Goal: Transaction & Acquisition: Download file/media

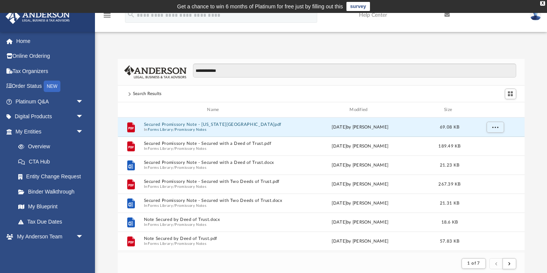
scroll to position [149, 407]
click at [188, 123] on button "Secured Promissory Note - Idaho.pdf" at bounding box center [215, 124] width 142 height 5
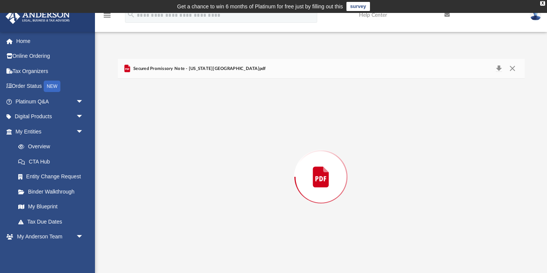
scroll to position [2, 0]
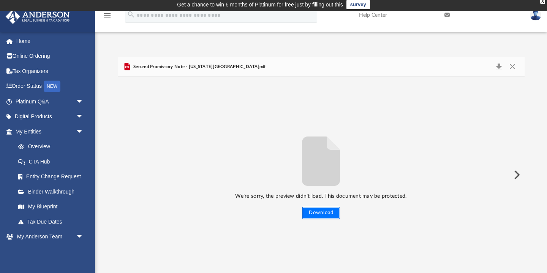
click at [320, 215] on button "Download" at bounding box center [322, 213] width 38 height 12
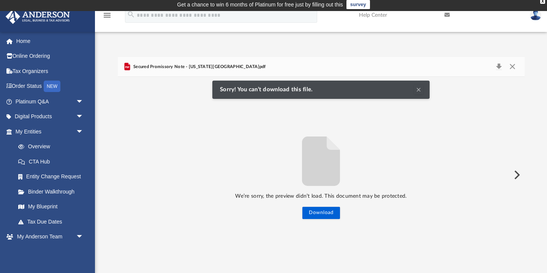
click at [316, 170] on icon "File preview" at bounding box center [321, 160] width 38 height 49
click at [517, 175] on button "Preview" at bounding box center [516, 174] width 17 height 21
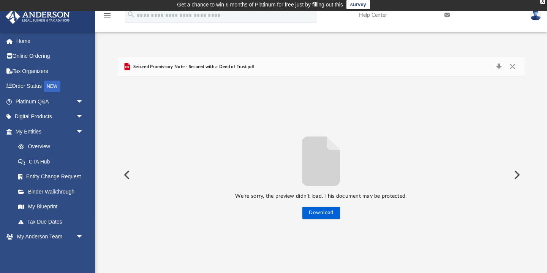
click at [201, 70] on div "Secured Promissory Note - Secured with a Deed of Trust.pdf" at bounding box center [189, 66] width 132 height 9
click at [499, 67] on button "Download" at bounding box center [500, 67] width 14 height 11
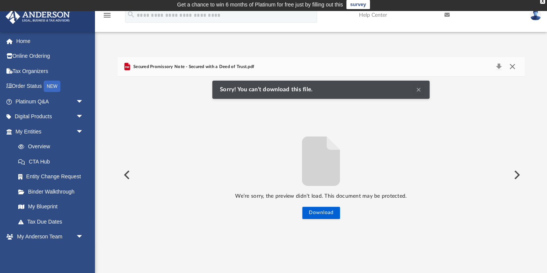
click at [512, 66] on button "Close" at bounding box center [513, 67] width 14 height 11
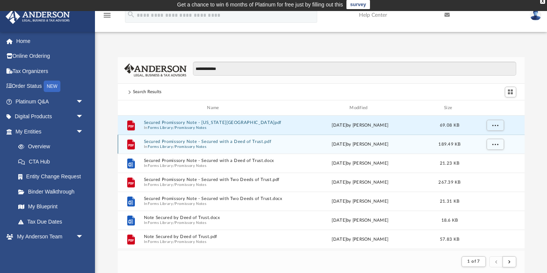
click at [182, 144] on button "Promissory Notes" at bounding box center [191, 146] width 32 height 5
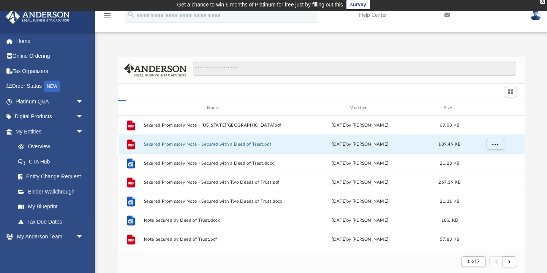
click at [182, 144] on button "Secured Promissory Note - Secured with a Deed of Trust.pdf" at bounding box center [215, 144] width 142 height 5
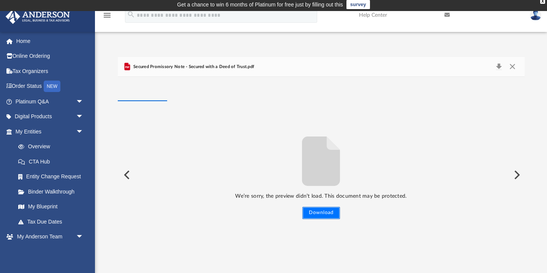
click at [316, 216] on button "Download" at bounding box center [322, 213] width 38 height 12
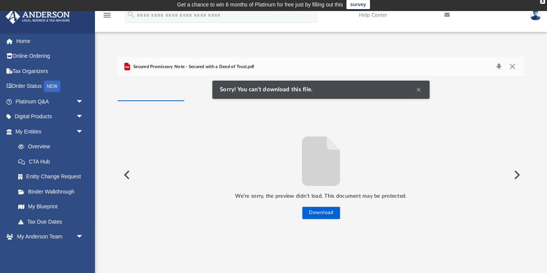
click at [418, 90] on button "Clear Notification" at bounding box center [418, 89] width 9 height 9
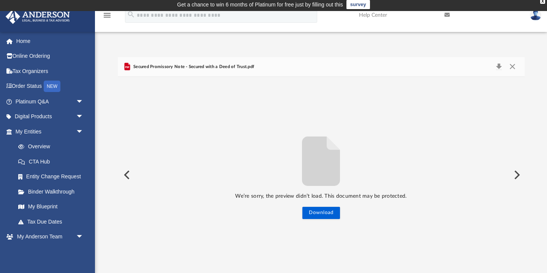
scroll to position [0, 0]
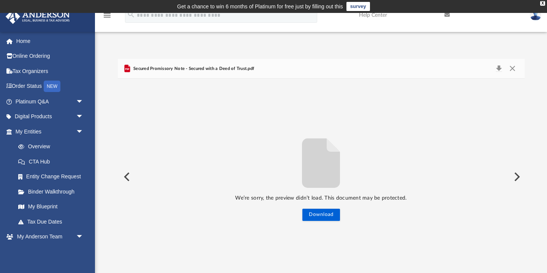
click at [536, 17] on img at bounding box center [535, 15] width 11 height 11
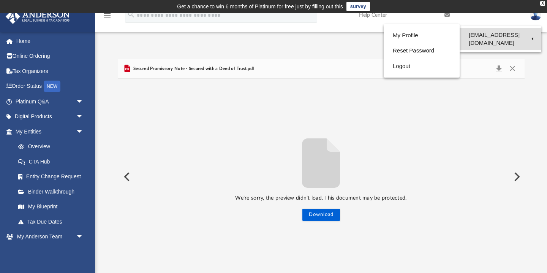
click at [505, 32] on link "[EMAIL_ADDRESS][DOMAIN_NAME]" at bounding box center [501, 39] width 82 height 22
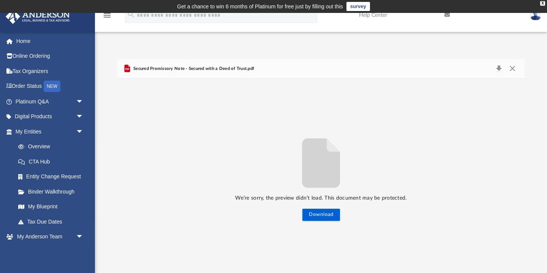
click at [538, 15] on img at bounding box center [535, 15] width 11 height 11
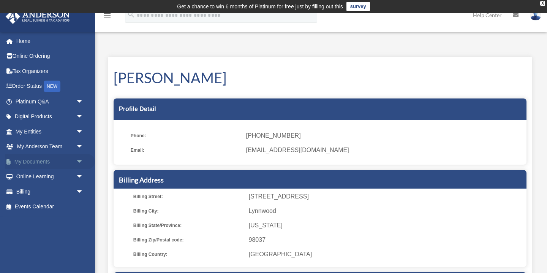
click at [80, 160] on span "arrow_drop_down" at bounding box center [83, 162] width 15 height 16
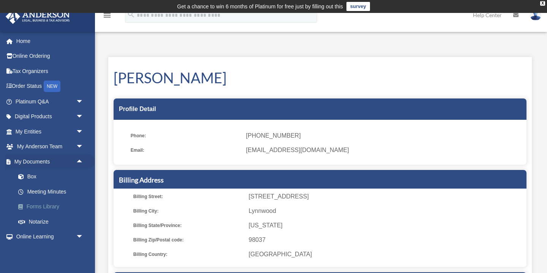
click at [53, 207] on link "Forms Library" at bounding box center [53, 206] width 84 height 15
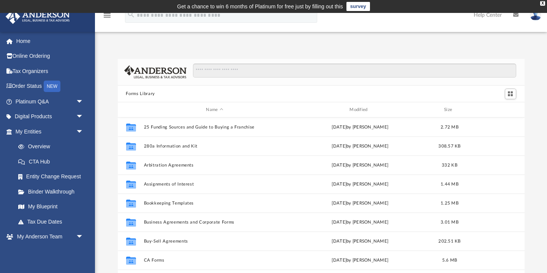
scroll to position [173, 407]
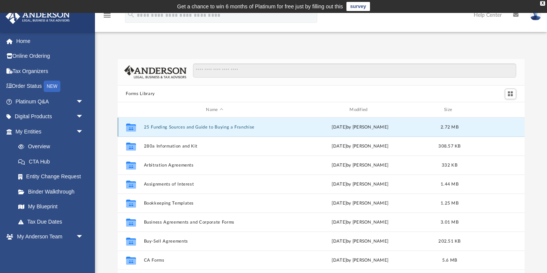
click at [233, 128] on button "25 Funding Sources and Guide to Buying a Franchise" at bounding box center [215, 127] width 142 height 5
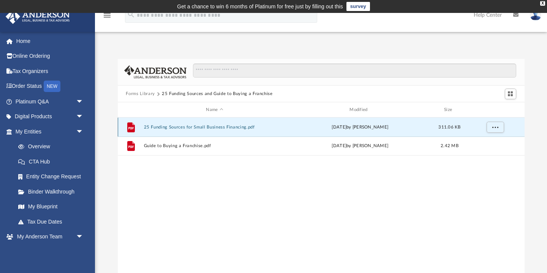
click at [207, 127] on button "25 Funding Sources for Small Business Financing.pdf" at bounding box center [215, 127] width 142 height 5
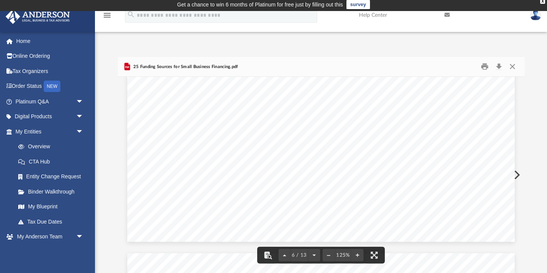
scroll to position [2898, 0]
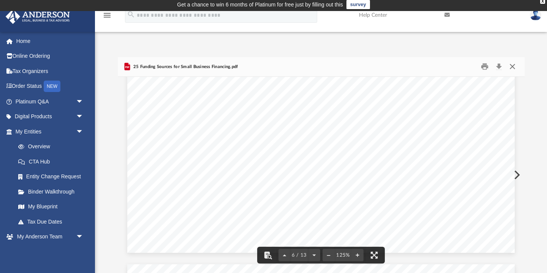
click at [508, 69] on button "Close" at bounding box center [513, 67] width 14 height 12
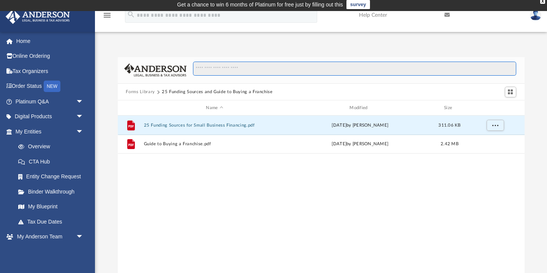
click at [256, 71] on input "Search files and folders" at bounding box center [354, 69] width 323 height 14
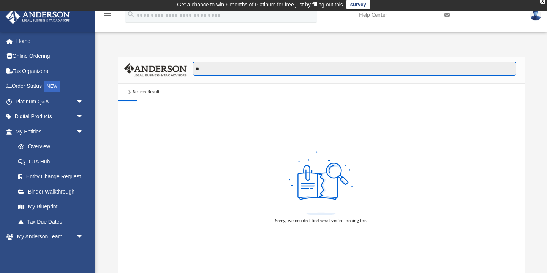
type input "*"
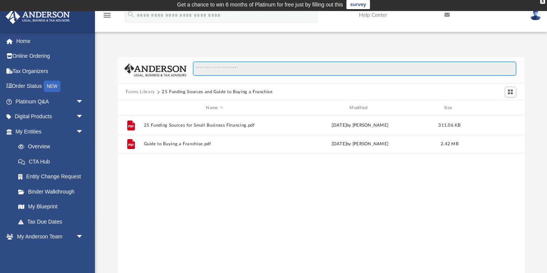
scroll to position [173, 407]
type input "*"
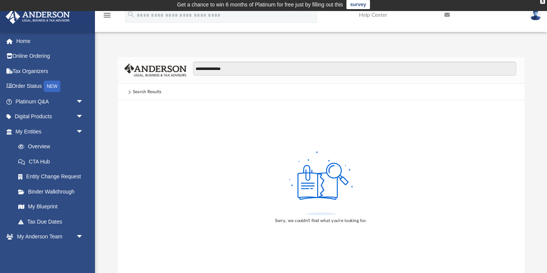
click at [129, 92] on span at bounding box center [129, 92] width 4 height 4
click at [144, 92] on div "Search Results" at bounding box center [147, 92] width 29 height 7
click at [155, 94] on div "Search Results" at bounding box center [147, 92] width 29 height 7
click at [156, 92] on div "Search Results" at bounding box center [147, 92] width 29 height 7
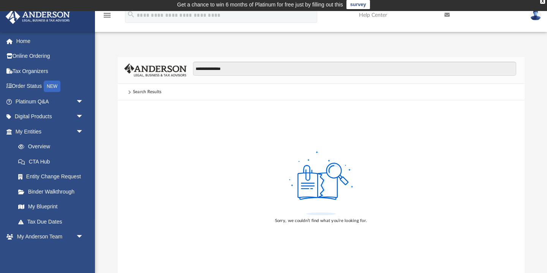
click at [142, 94] on div "Search Results" at bounding box center [147, 92] width 29 height 7
click at [141, 91] on div "Search Results" at bounding box center [147, 92] width 29 height 7
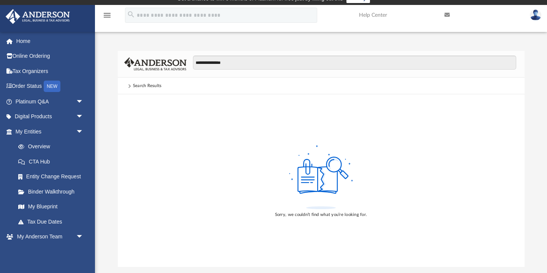
scroll to position [9, 0]
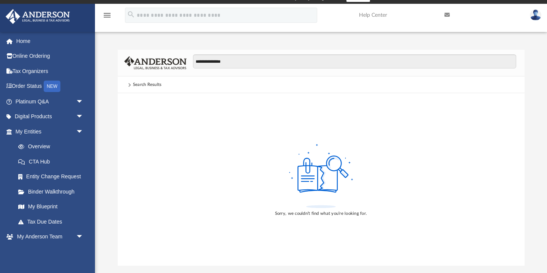
click at [130, 85] on span at bounding box center [129, 85] width 4 height 4
click at [233, 61] on input "**********" at bounding box center [354, 61] width 323 height 14
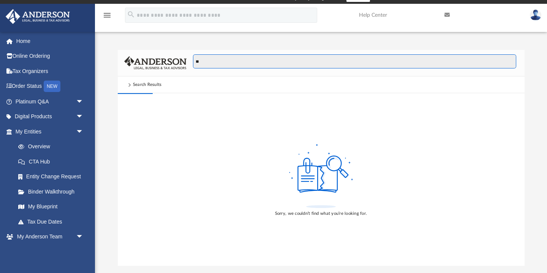
type input "*"
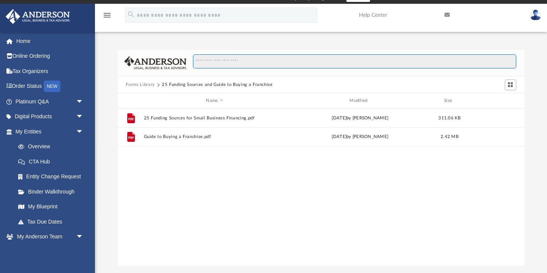
scroll to position [173, 407]
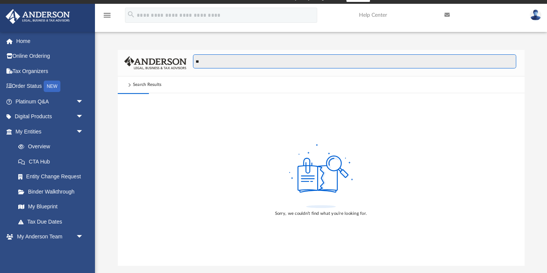
type input "*"
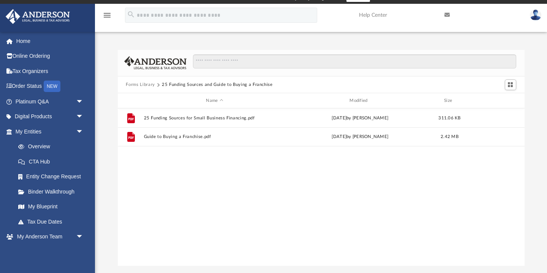
click at [136, 82] on button "Forms Library" at bounding box center [140, 84] width 29 height 7
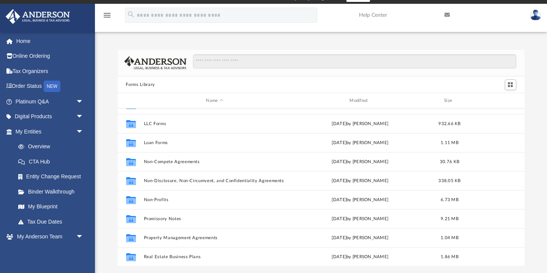
scroll to position [374, 0]
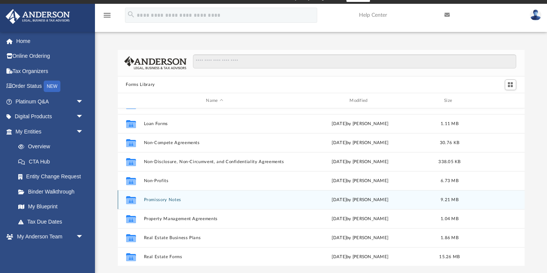
click at [154, 200] on button "Promissory Notes" at bounding box center [215, 199] width 142 height 5
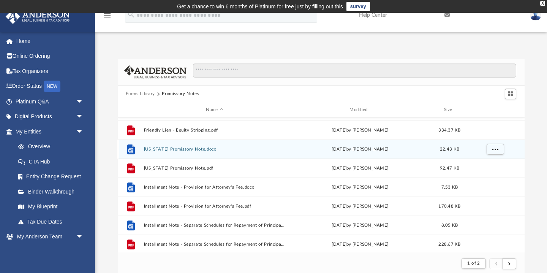
scroll to position [282, 0]
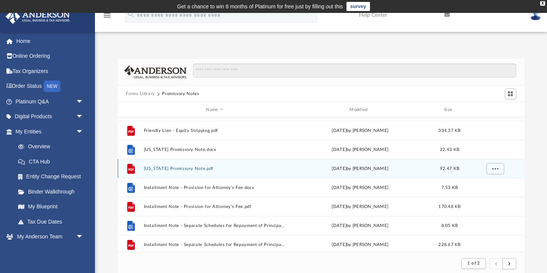
click at [186, 168] on button "Illinois Promissory Note.pdf" at bounding box center [215, 168] width 142 height 5
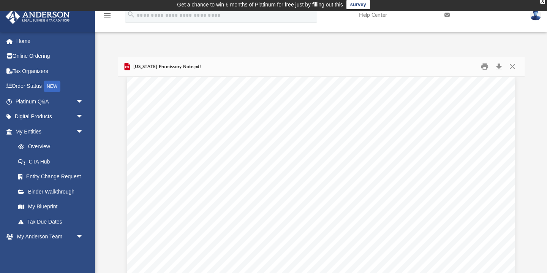
scroll to position [0, 0]
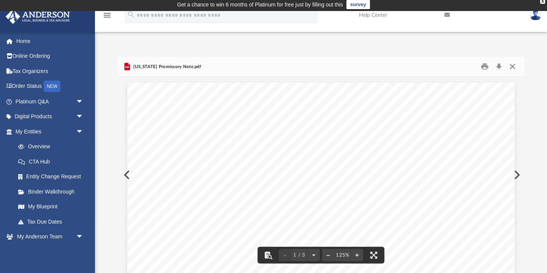
click at [513, 67] on button "Close" at bounding box center [513, 67] width 14 height 12
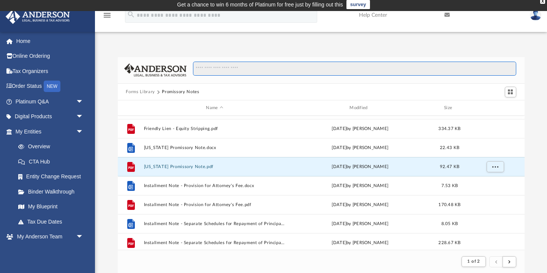
click at [234, 70] on input "Search files and folders" at bounding box center [354, 69] width 323 height 14
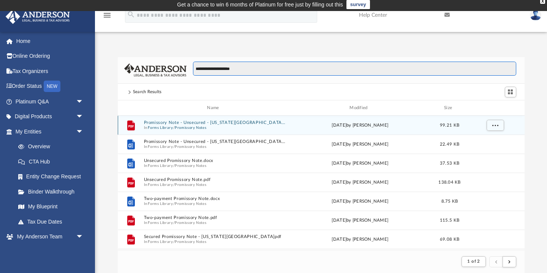
type input "**********"
click at [209, 127] on span "In Forms Library / Promissory Notes" at bounding box center [215, 127] width 142 height 5
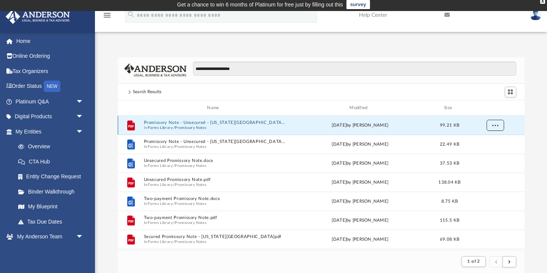
click at [493, 123] on span "More options" at bounding box center [495, 125] width 6 height 4
click at [491, 155] on li "Download" at bounding box center [488, 152] width 22 height 8
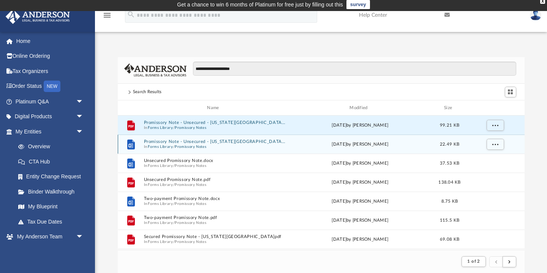
click at [232, 144] on span "In Forms Library / Promissory Notes" at bounding box center [215, 146] width 142 height 5
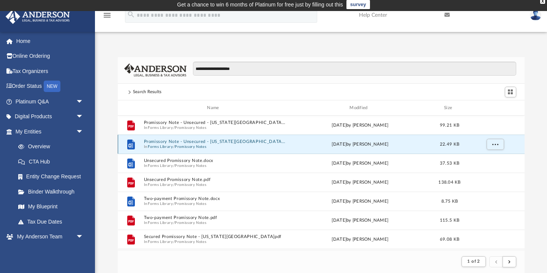
click at [232, 144] on span "In Forms Library / Promissory Notes" at bounding box center [215, 146] width 142 height 5
click at [493, 143] on span "More options" at bounding box center [495, 144] width 6 height 4
click at [488, 172] on li "Download" at bounding box center [488, 171] width 22 height 8
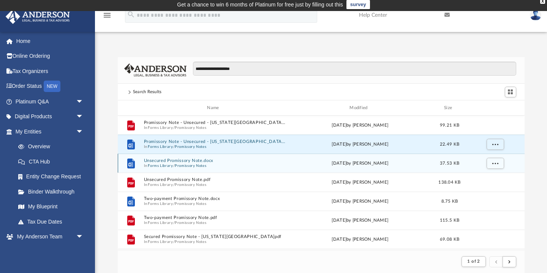
click at [214, 162] on button "Unsecured Promissory Note.docx" at bounding box center [215, 160] width 142 height 5
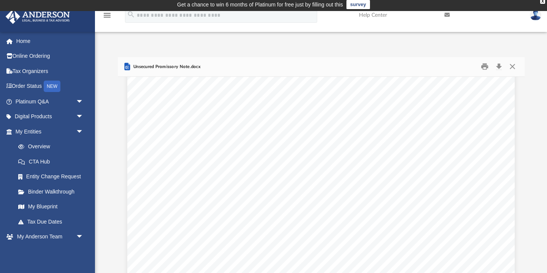
scroll to position [173, 0]
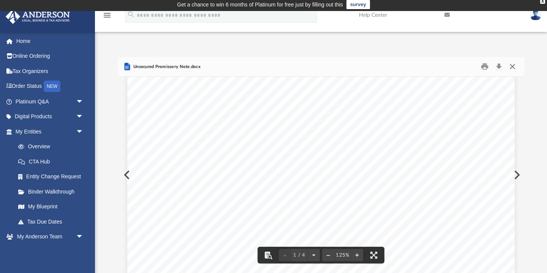
click at [514, 66] on button "Close" at bounding box center [513, 67] width 14 height 12
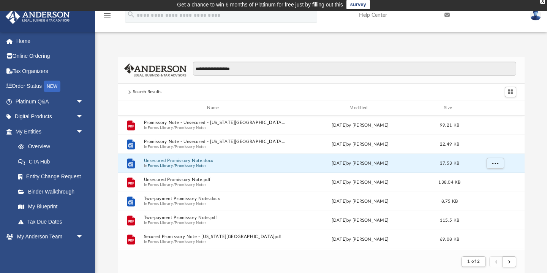
scroll to position [0, 0]
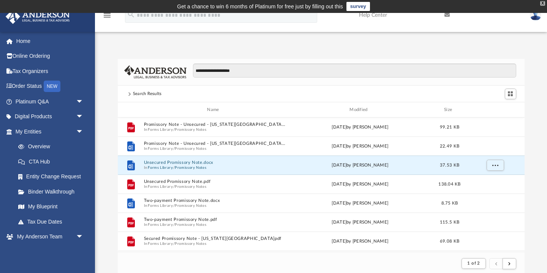
click at [544, 3] on div "X" at bounding box center [543, 3] width 5 height 5
